Goal: Task Accomplishment & Management: Use online tool/utility

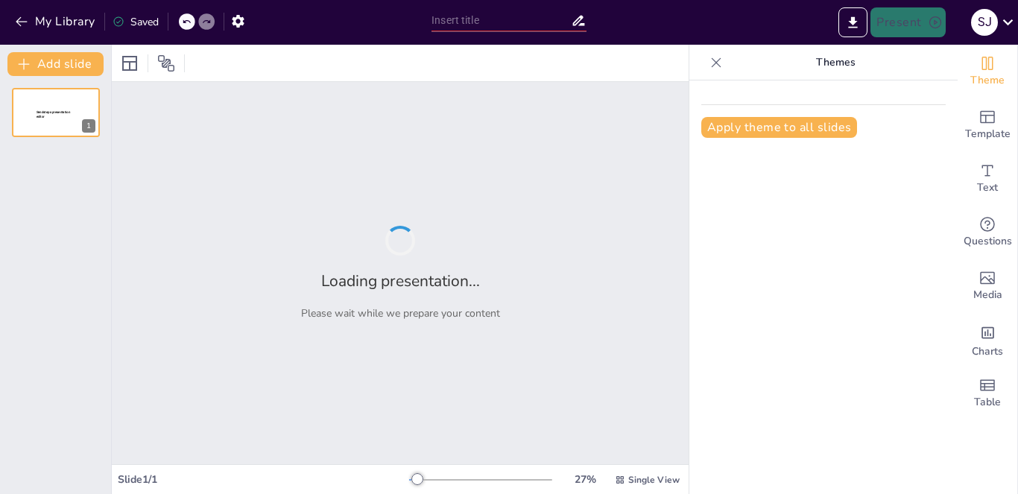
type input "Navigating Your Future: Exploring Evolving Career Paths"
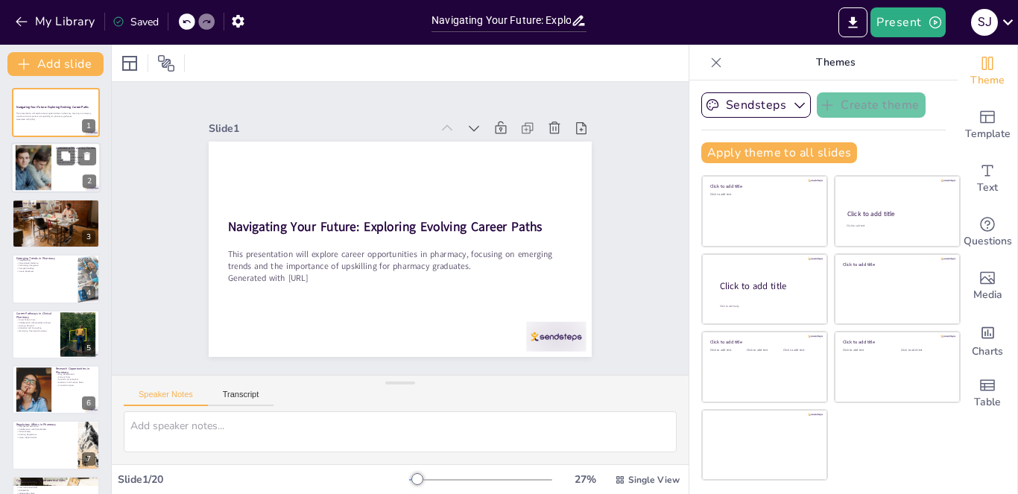
click at [46, 159] on div at bounding box center [33, 167] width 68 height 45
type textarea "The pharmacy profession offers various career paths, including clinical pharmac…"
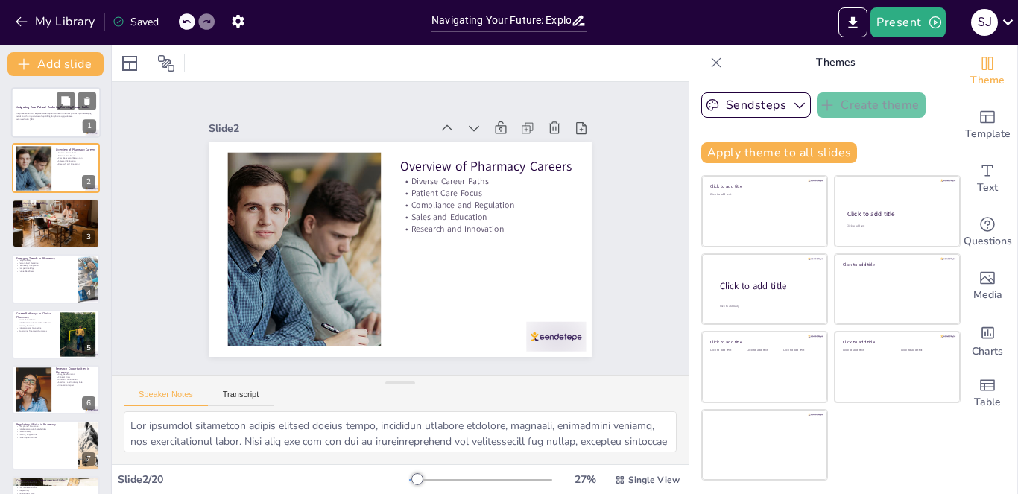
click at [53, 100] on div at bounding box center [55, 112] width 89 height 51
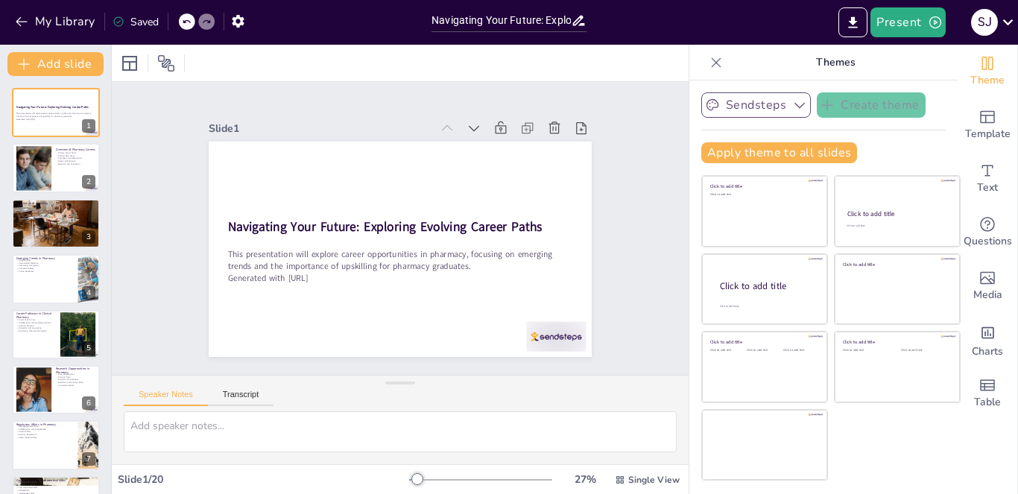
click at [770, 105] on button "Sendsteps" at bounding box center [756, 104] width 110 height 25
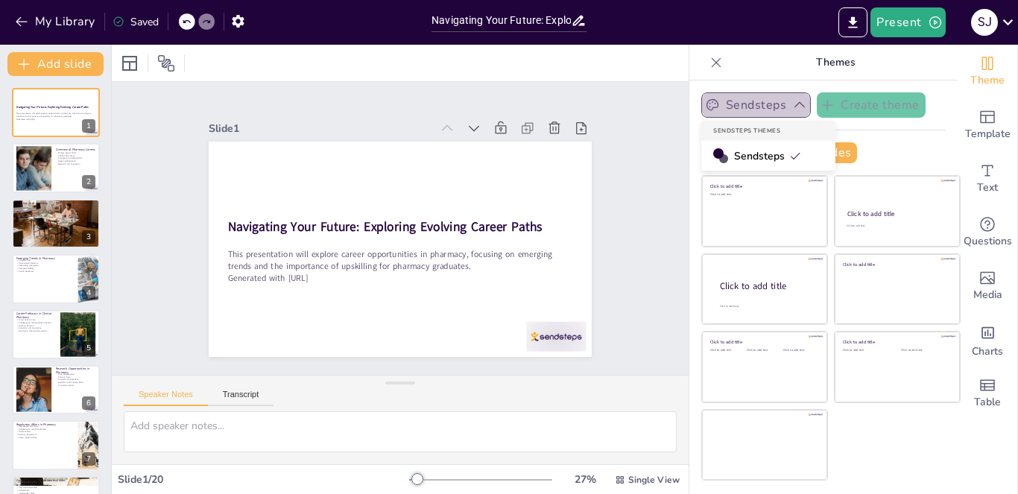
click at [770, 105] on button "Sendsteps" at bounding box center [756, 104] width 110 height 25
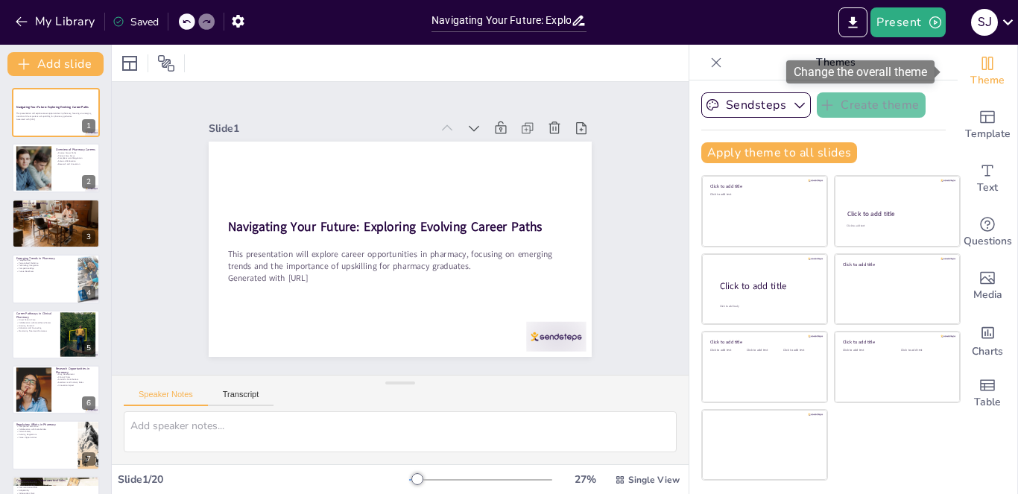
click at [976, 81] on span "Theme" at bounding box center [987, 80] width 34 height 16
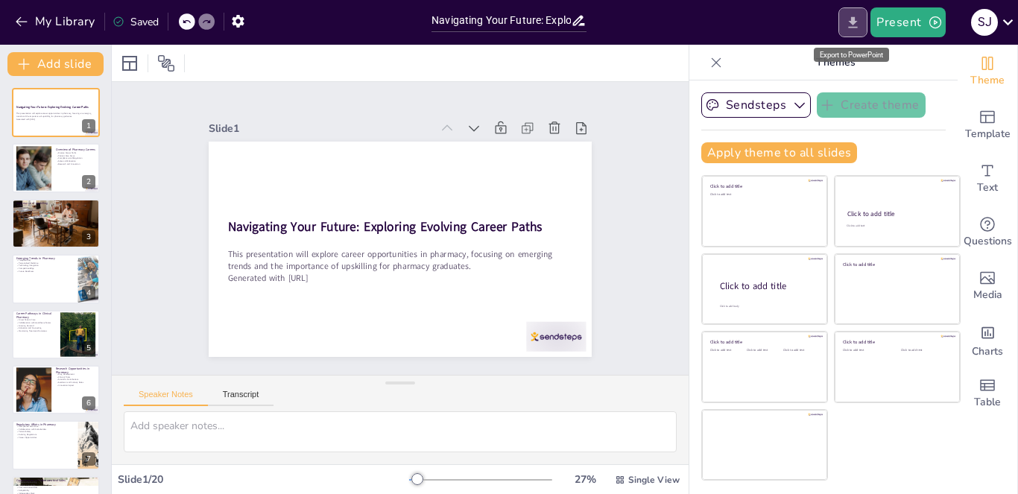
click at [852, 28] on icon "Export to PowerPoint" at bounding box center [853, 23] width 16 height 16
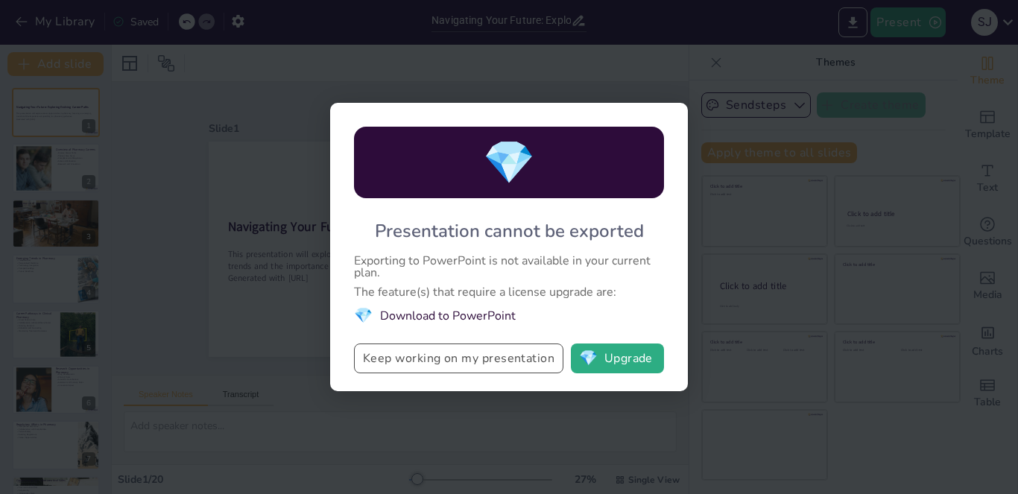
click at [427, 367] on button "Keep working on my presentation" at bounding box center [458, 358] width 209 height 30
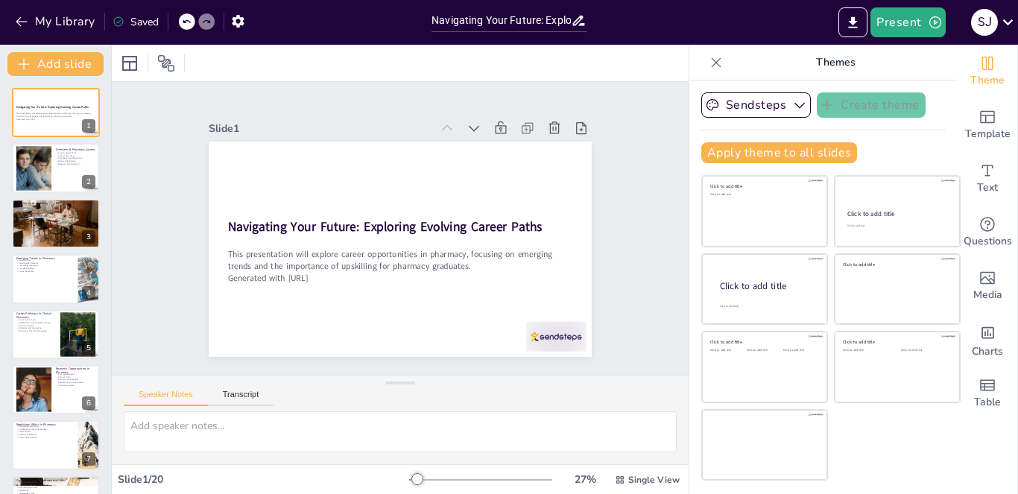
scroll to position [709, 0]
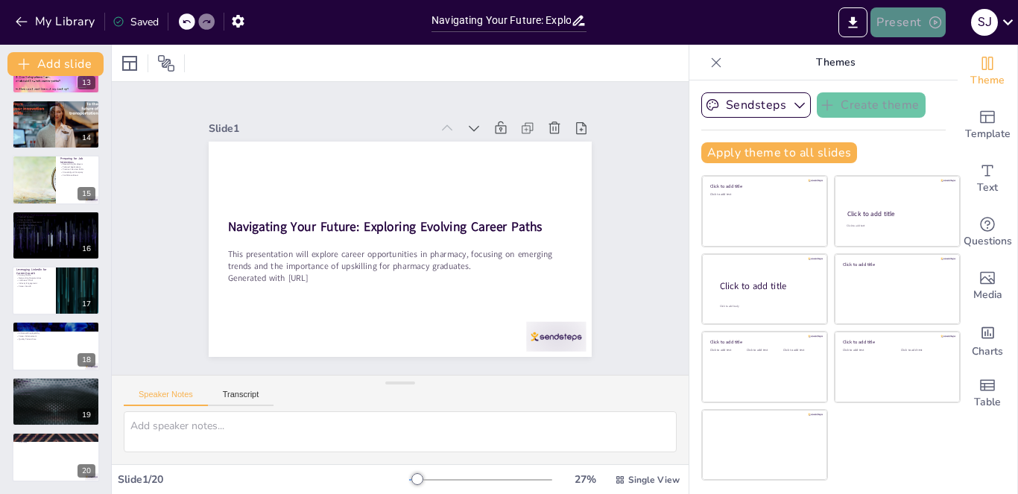
click at [929, 26] on icon "button" at bounding box center [935, 22] width 15 height 15
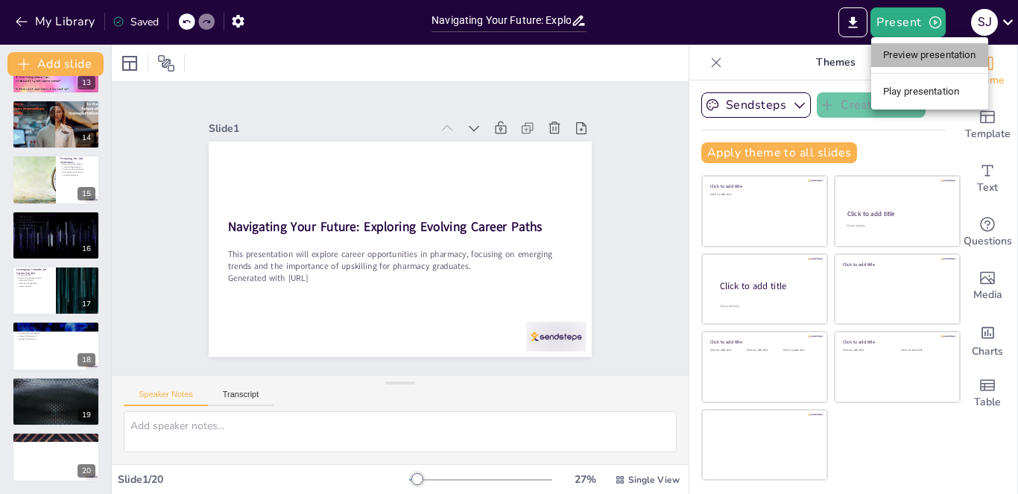
click at [917, 58] on li "Preview presentation" at bounding box center [929, 55] width 117 height 24
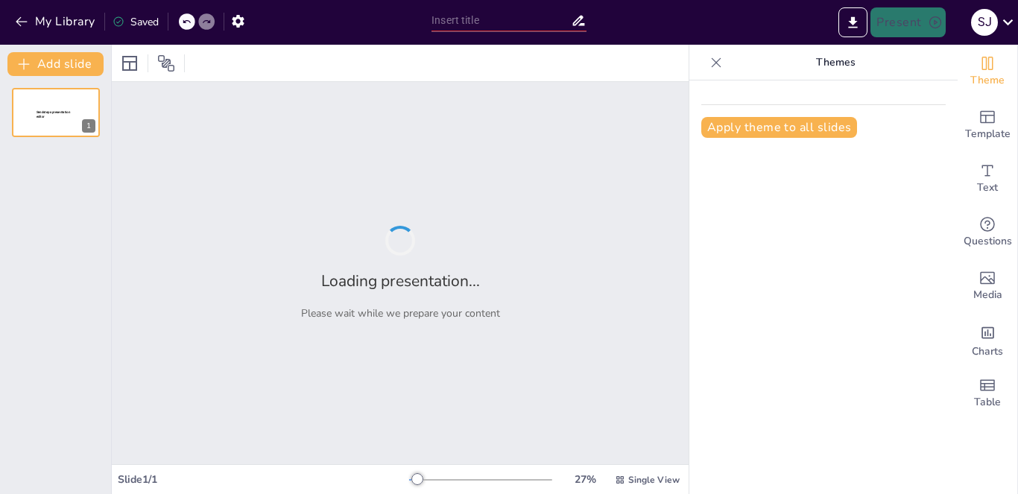
type input "Navigating Your Future: Exploring Evolving Career Paths"
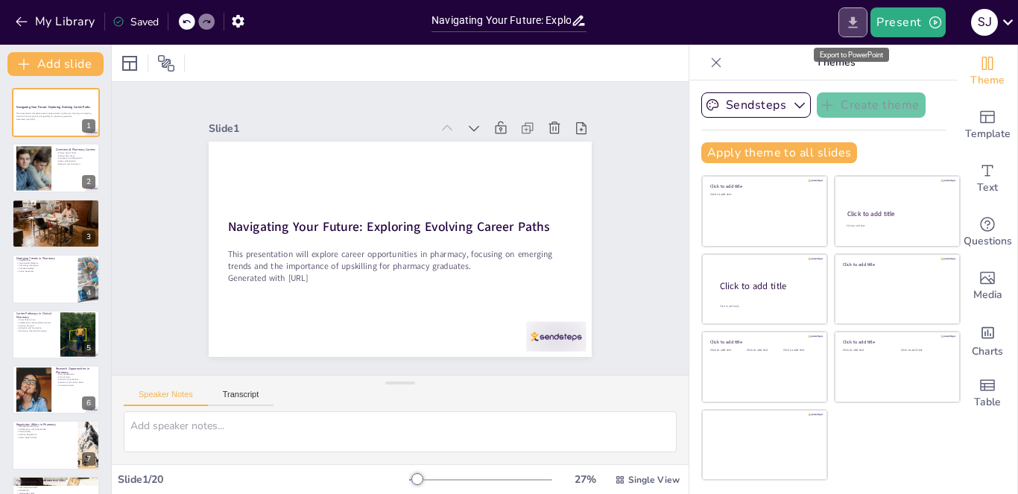
click at [851, 17] on icon "Export to PowerPoint" at bounding box center [853, 23] width 16 height 16
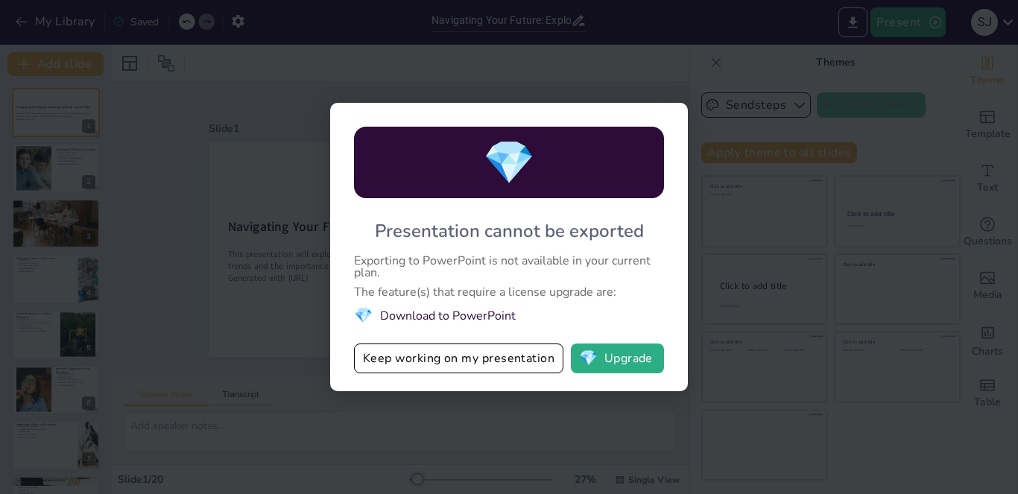
click at [709, 61] on div "💎 Presentation cannot be exported Exporting to PowerPoint is not available in y…" at bounding box center [509, 247] width 1018 height 494
click at [836, 29] on div "💎 Presentation cannot be exported Exporting to PowerPoint is not available in y…" at bounding box center [509, 247] width 1018 height 494
click at [1004, 13] on div "💎 Presentation cannot be exported Exporting to PowerPoint is not available in y…" at bounding box center [509, 247] width 1018 height 494
click at [422, 359] on button "Keep working on my presentation" at bounding box center [458, 358] width 209 height 30
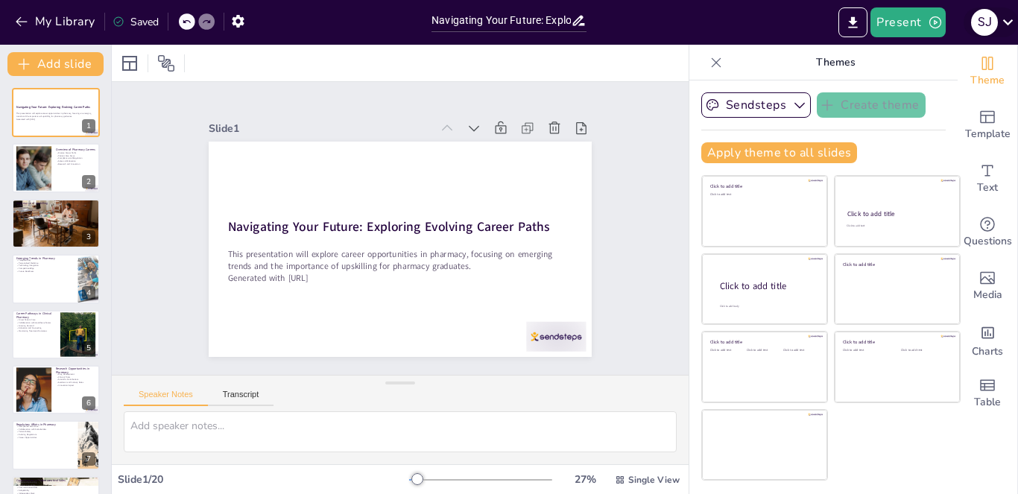
click at [1001, 19] on icon at bounding box center [1008, 22] width 20 height 20
